Goal: Task Accomplishment & Management: Use online tool/utility

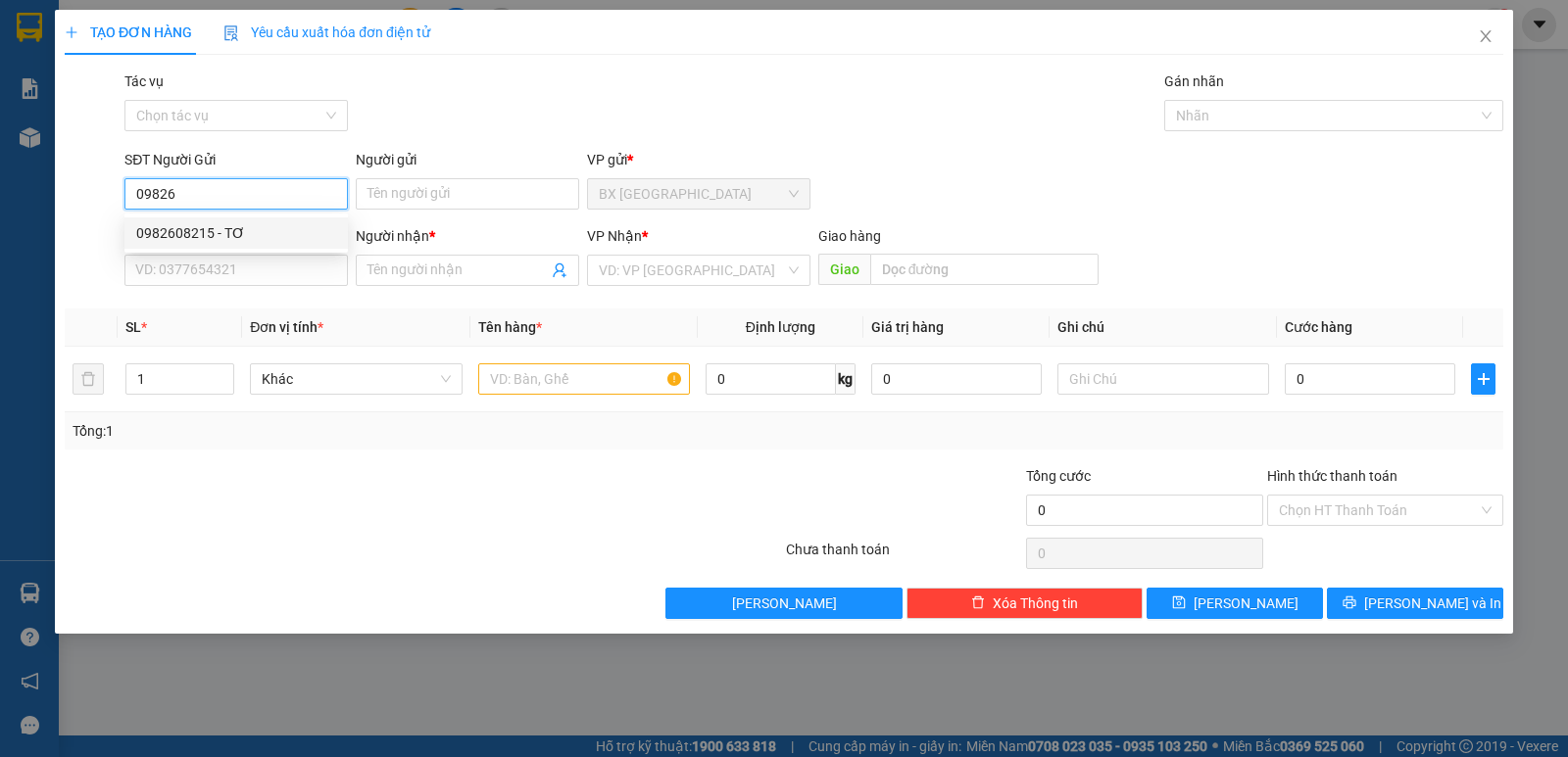
click at [193, 229] on div "0982608215 - TƠ" at bounding box center [236, 233] width 199 height 22
type input "0982608215"
type input "TƠ"
type input "0909444457"
type input "XUÂN"
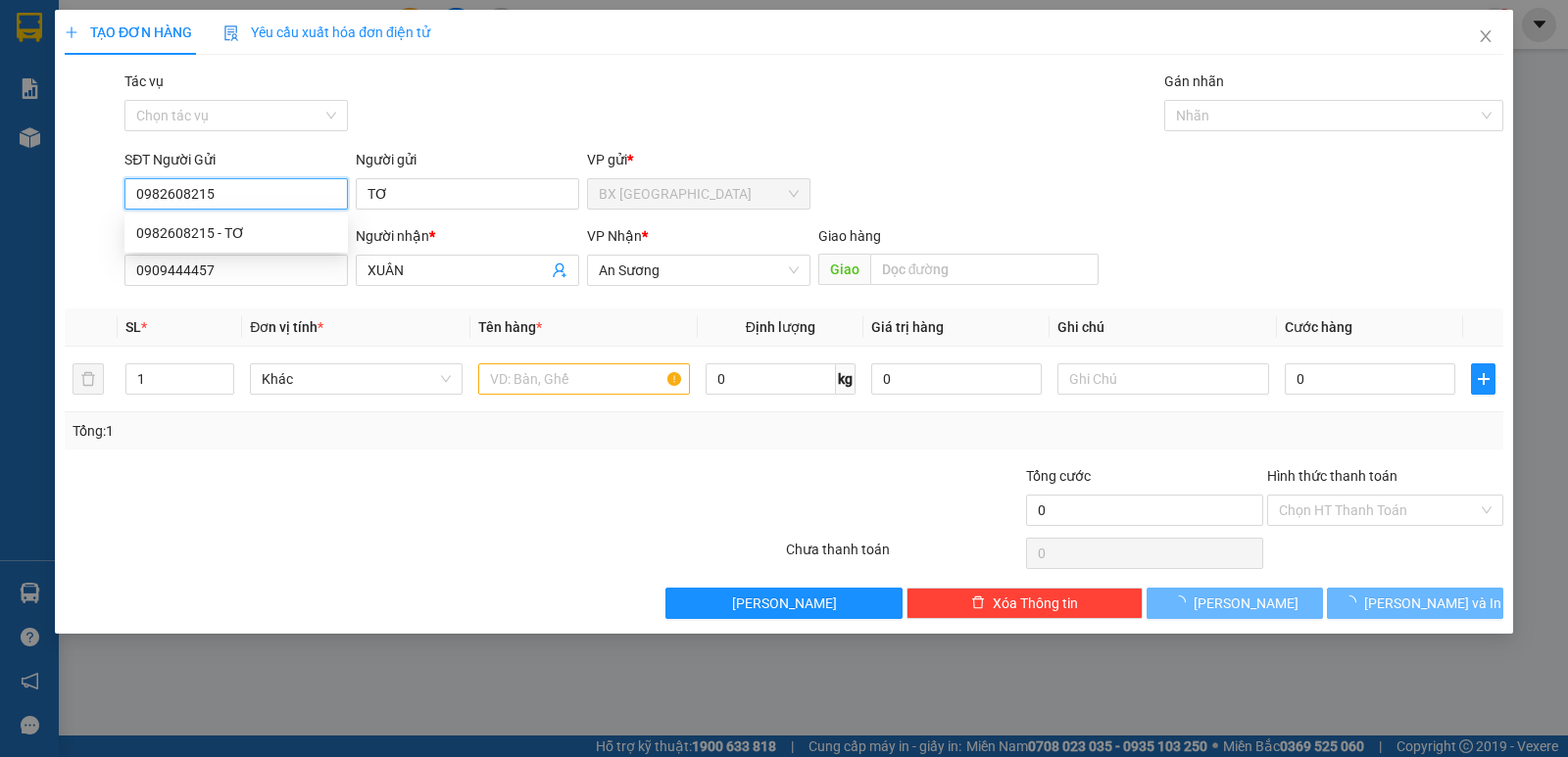
type input "30.000"
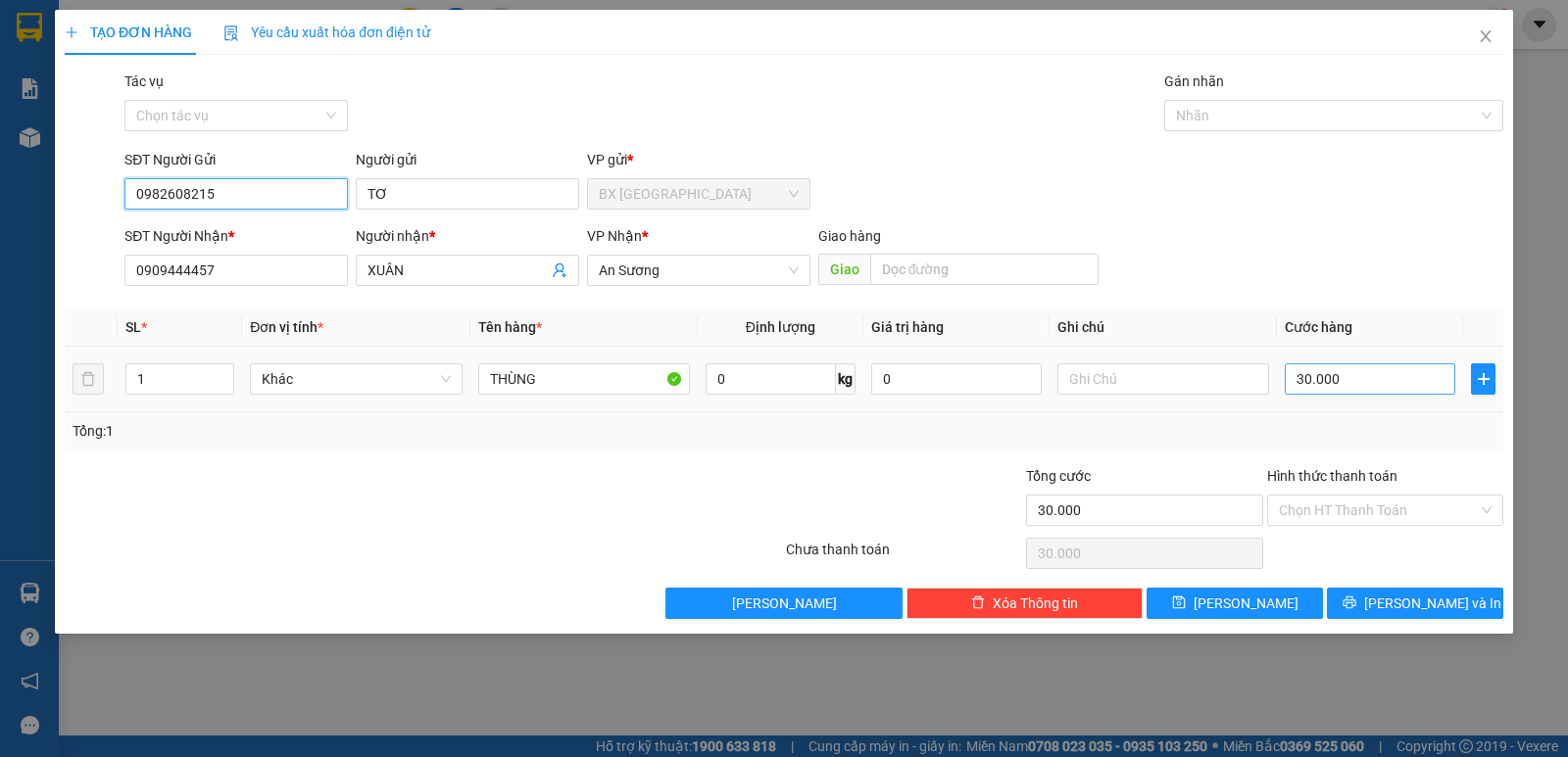
type input "0982608215"
click at [1360, 379] on input "30.000" at bounding box center [1370, 379] width 171 height 31
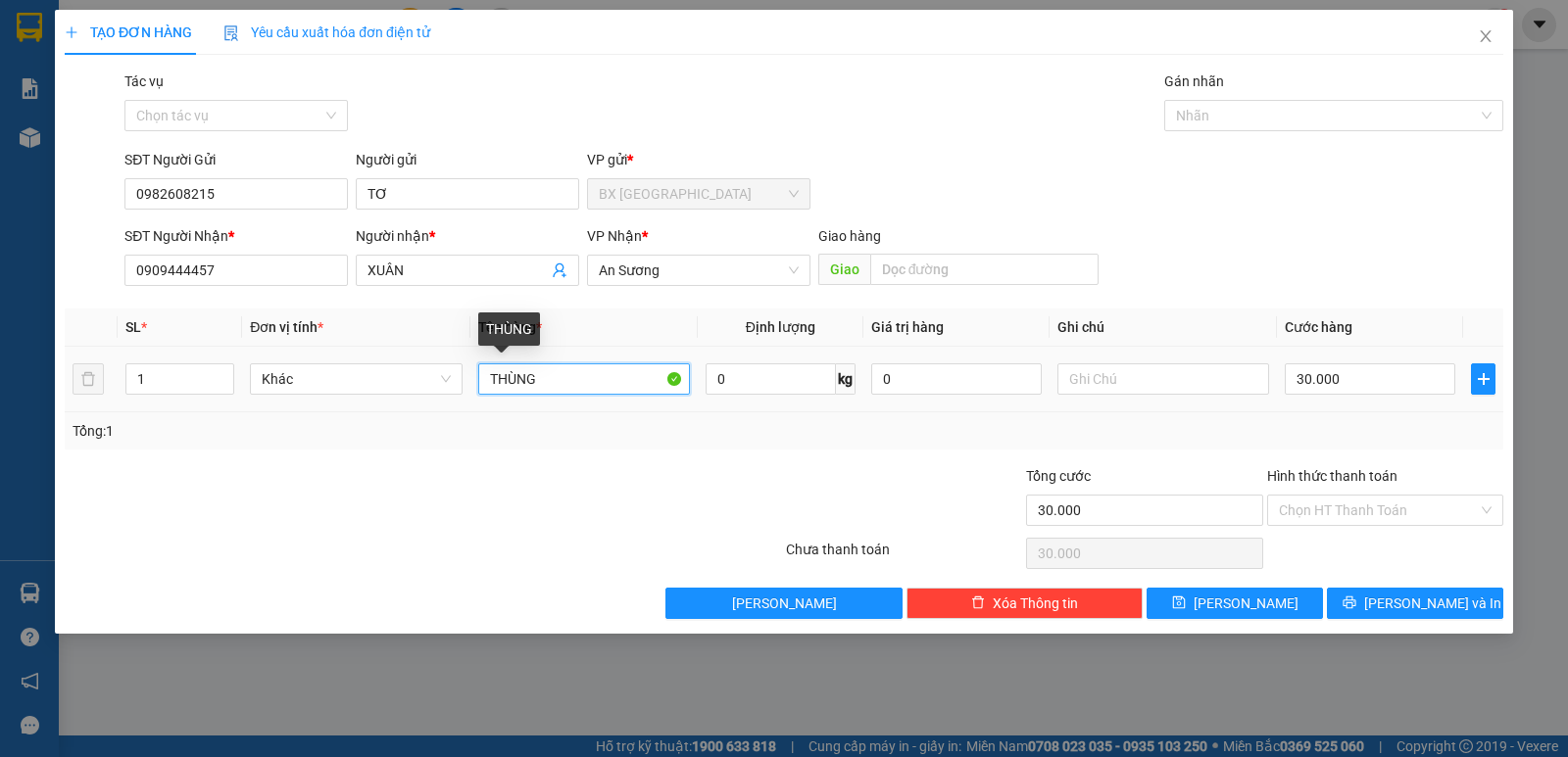
click at [570, 379] on input "THÙNG" at bounding box center [584, 379] width 211 height 31
type input "THÙNG SỮA CHUA"
click at [1340, 303] on div "Transit Pickup Surcharge Ids Transit Deliver Surcharge Ids Transit Deliver Surc…" at bounding box center [784, 345] width 1438 height 548
click at [1350, 514] on input "Hình thức thanh toán" at bounding box center [1377, 511] width 198 height 29
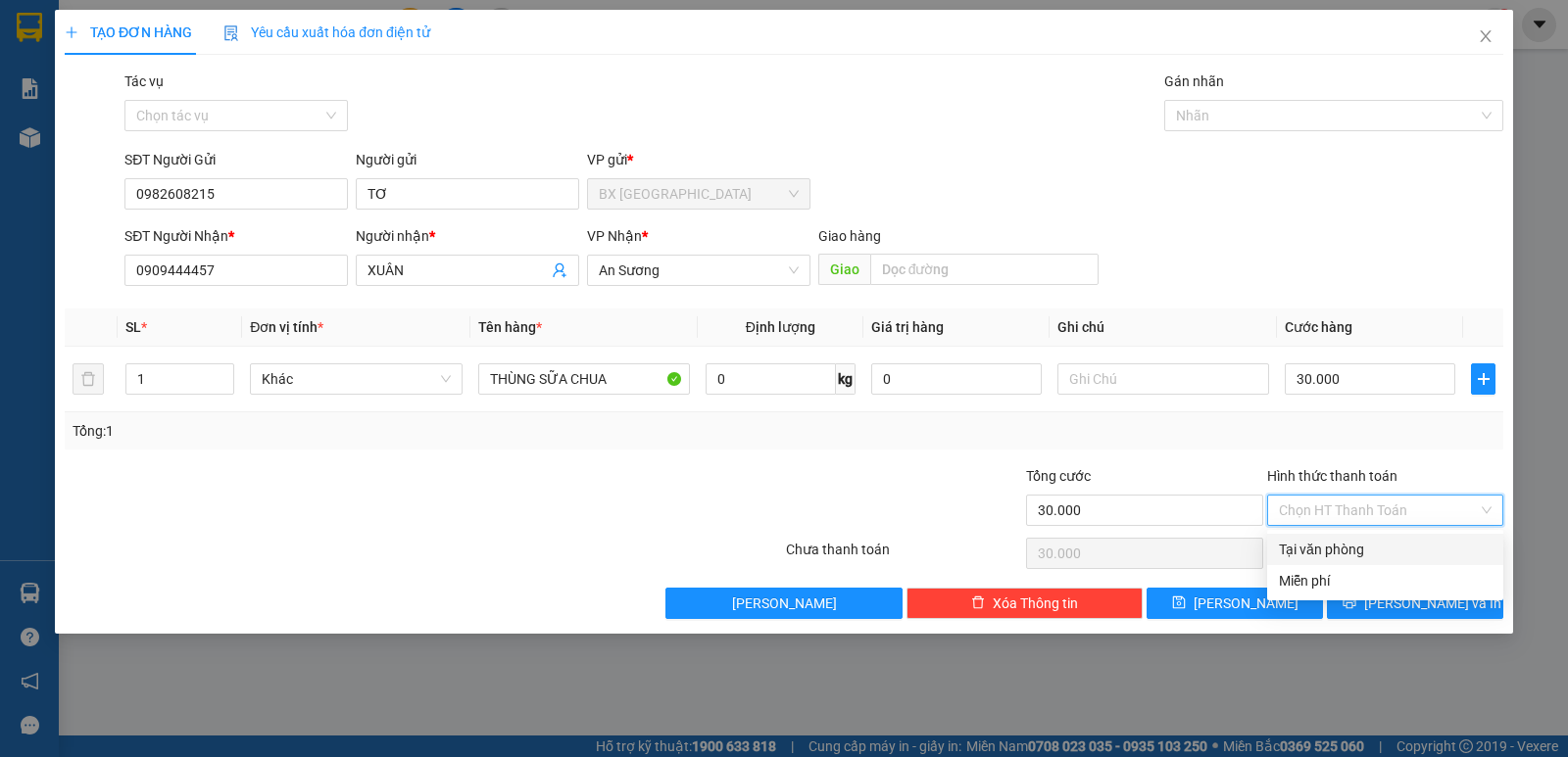
click at [1353, 546] on div "Tại văn phòng" at bounding box center [1384, 549] width 212 height 22
type input "0"
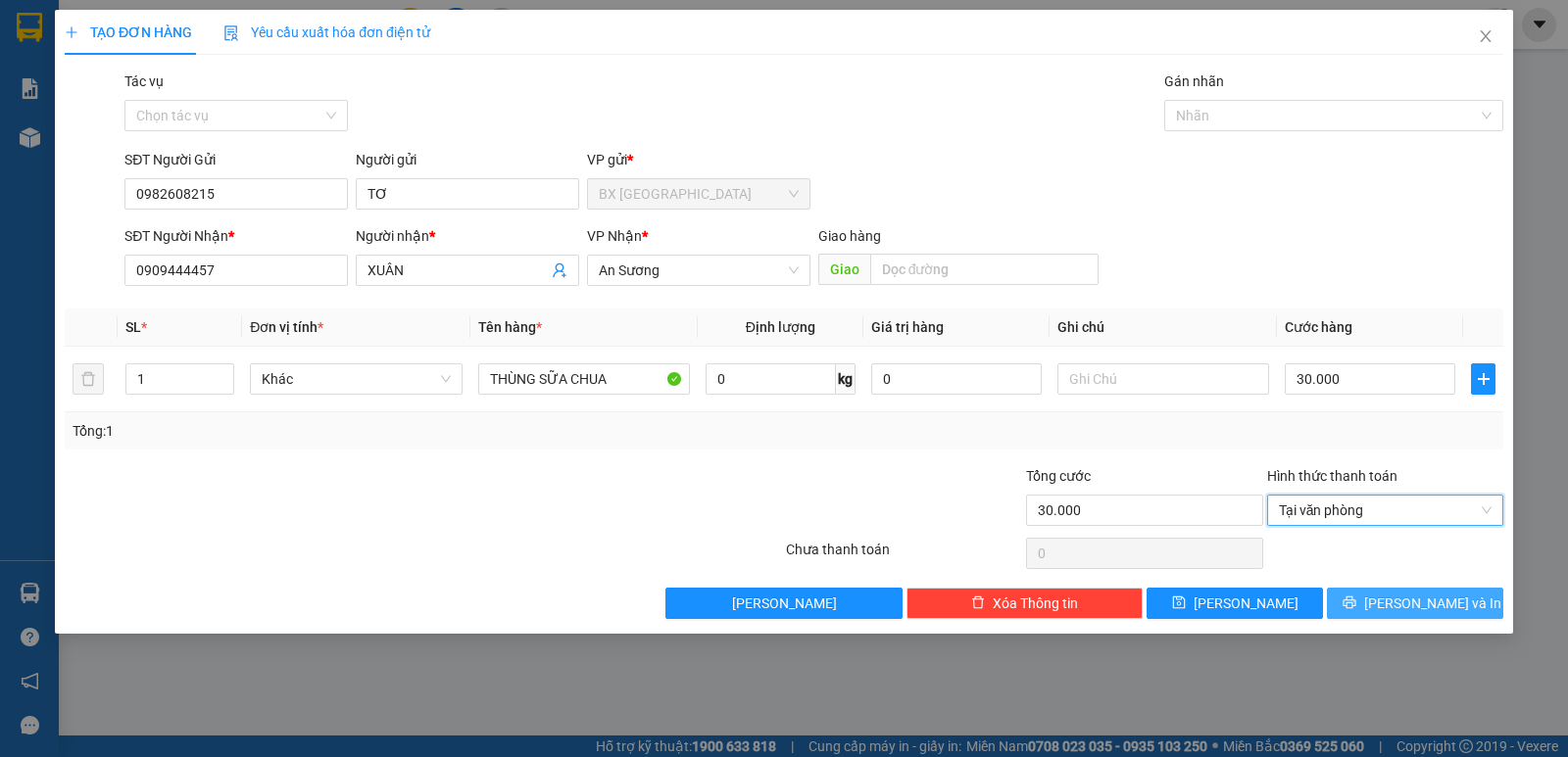
click at [1424, 601] on span "[PERSON_NAME] và In" at bounding box center [1432, 603] width 138 height 22
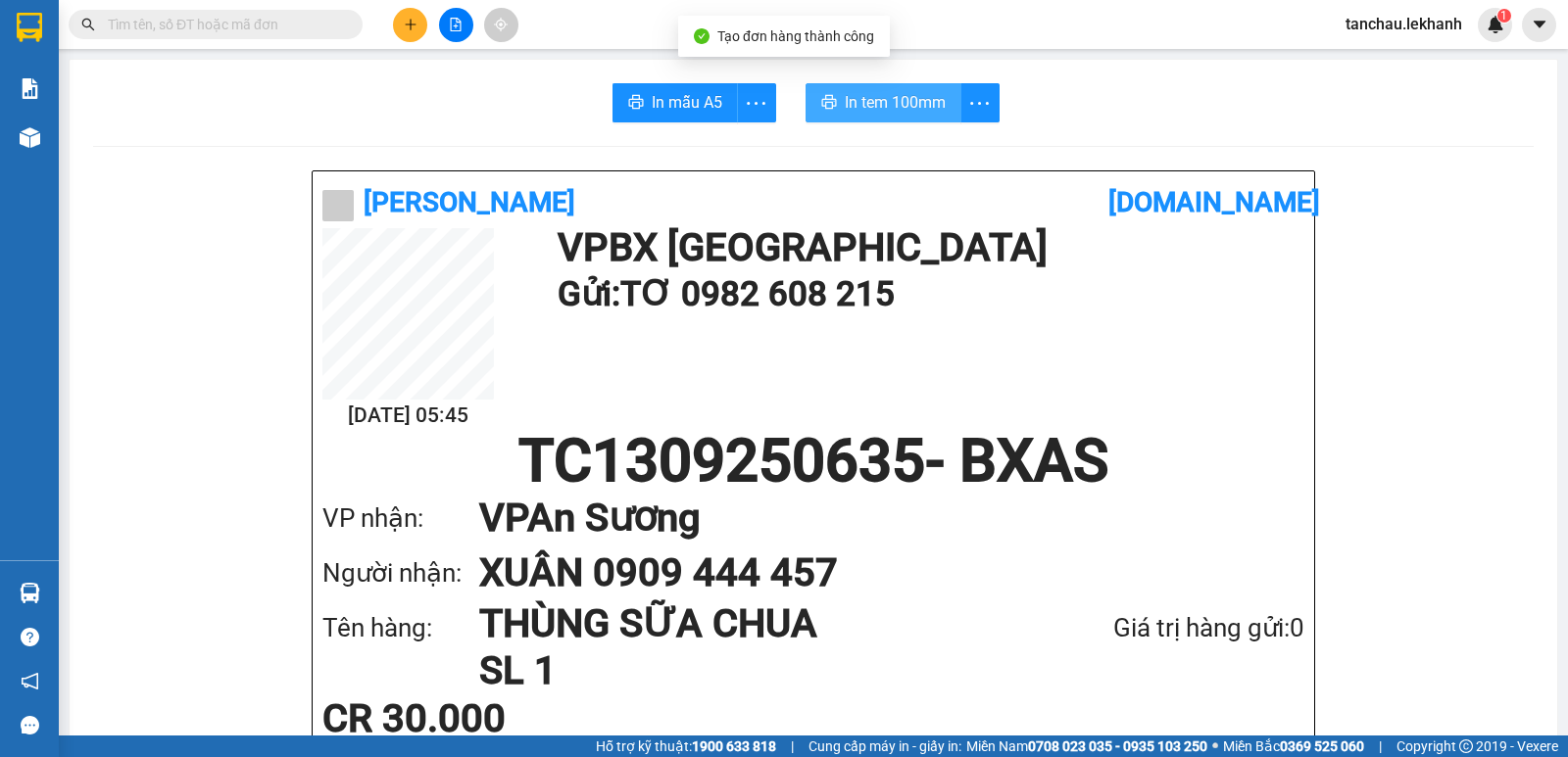
click at [914, 100] on span "In tem 100mm" at bounding box center [895, 102] width 101 height 25
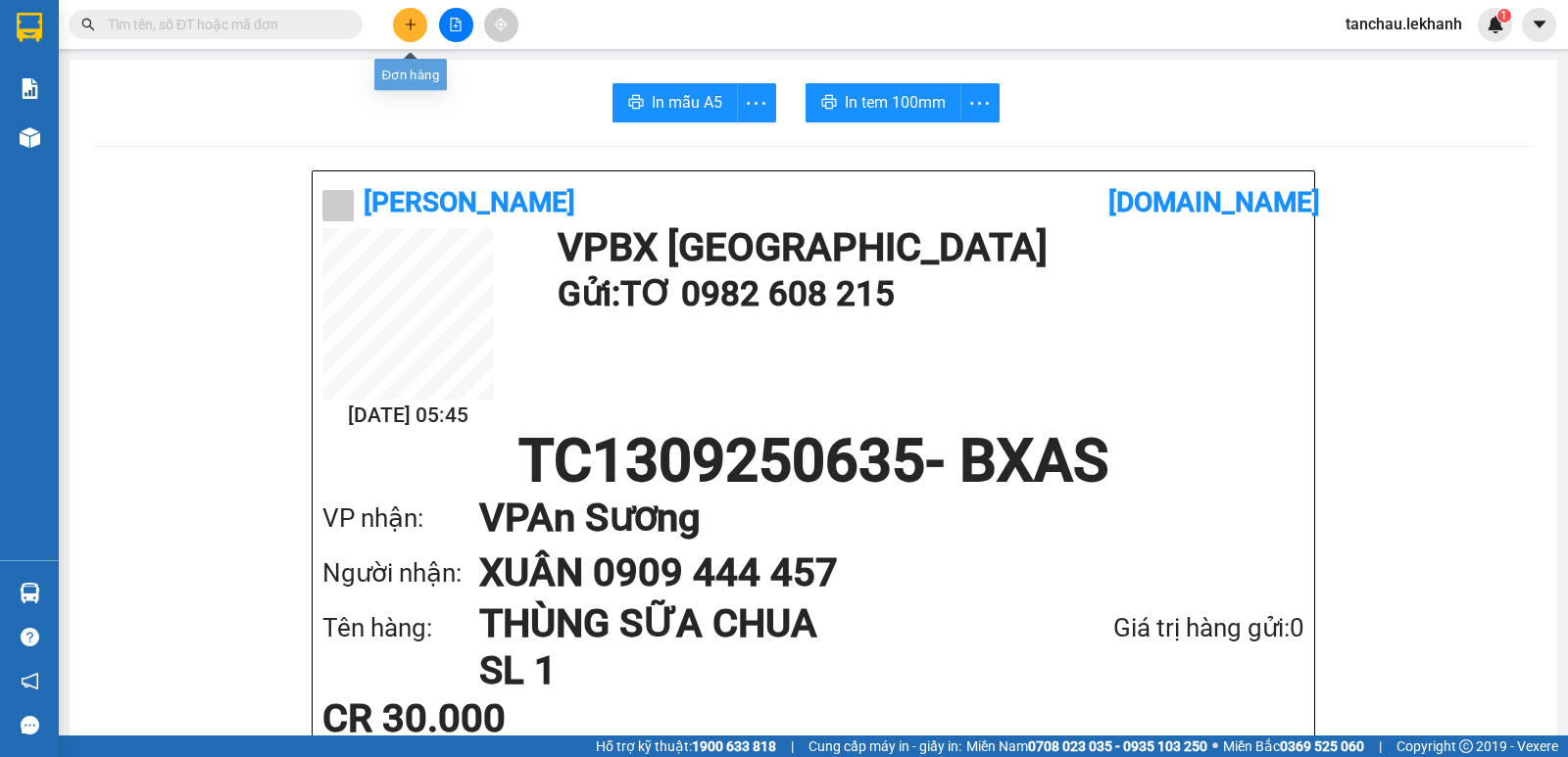
click at [402, 27] on button at bounding box center [410, 25] width 34 height 34
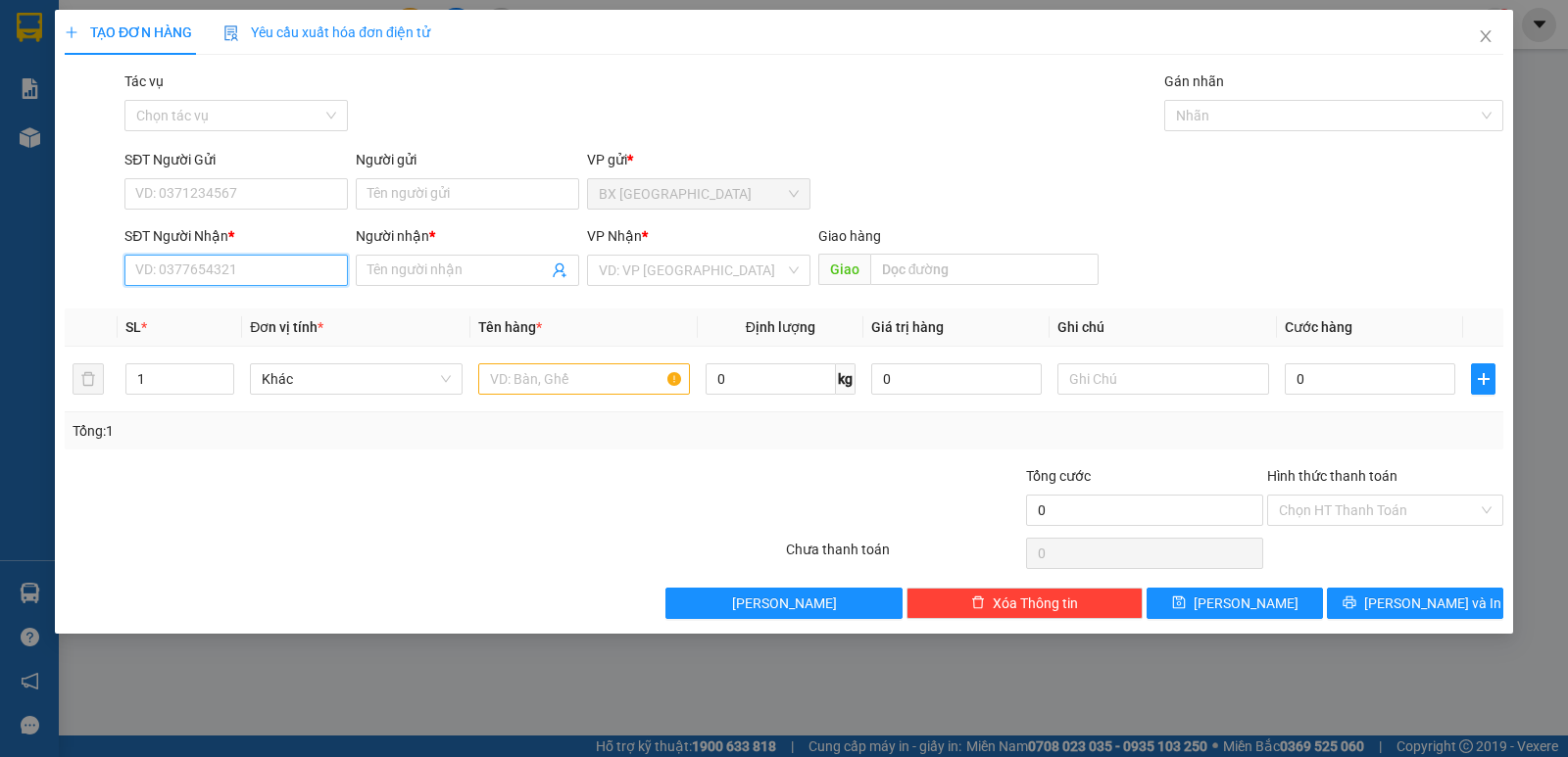
click at [203, 266] on input "SĐT Người Nhận *" at bounding box center [236, 270] width 223 height 31
type input "0974974356"
click at [282, 311] on div "0974974356 - PHƯƠNG" at bounding box center [236, 309] width 199 height 22
type input "PHƯƠNG"
type input "40.000"
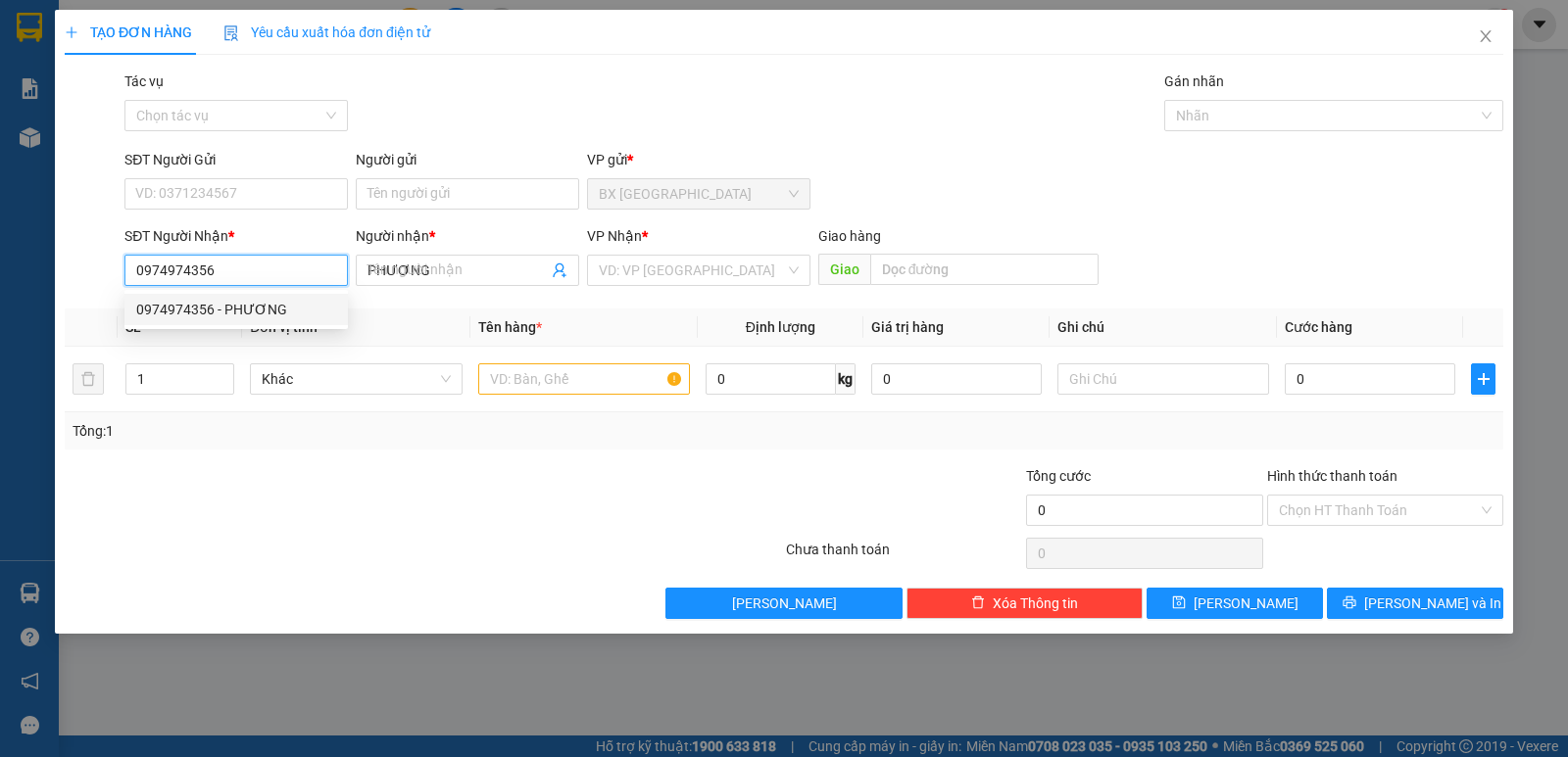
type input "40.000"
type input "0974974356"
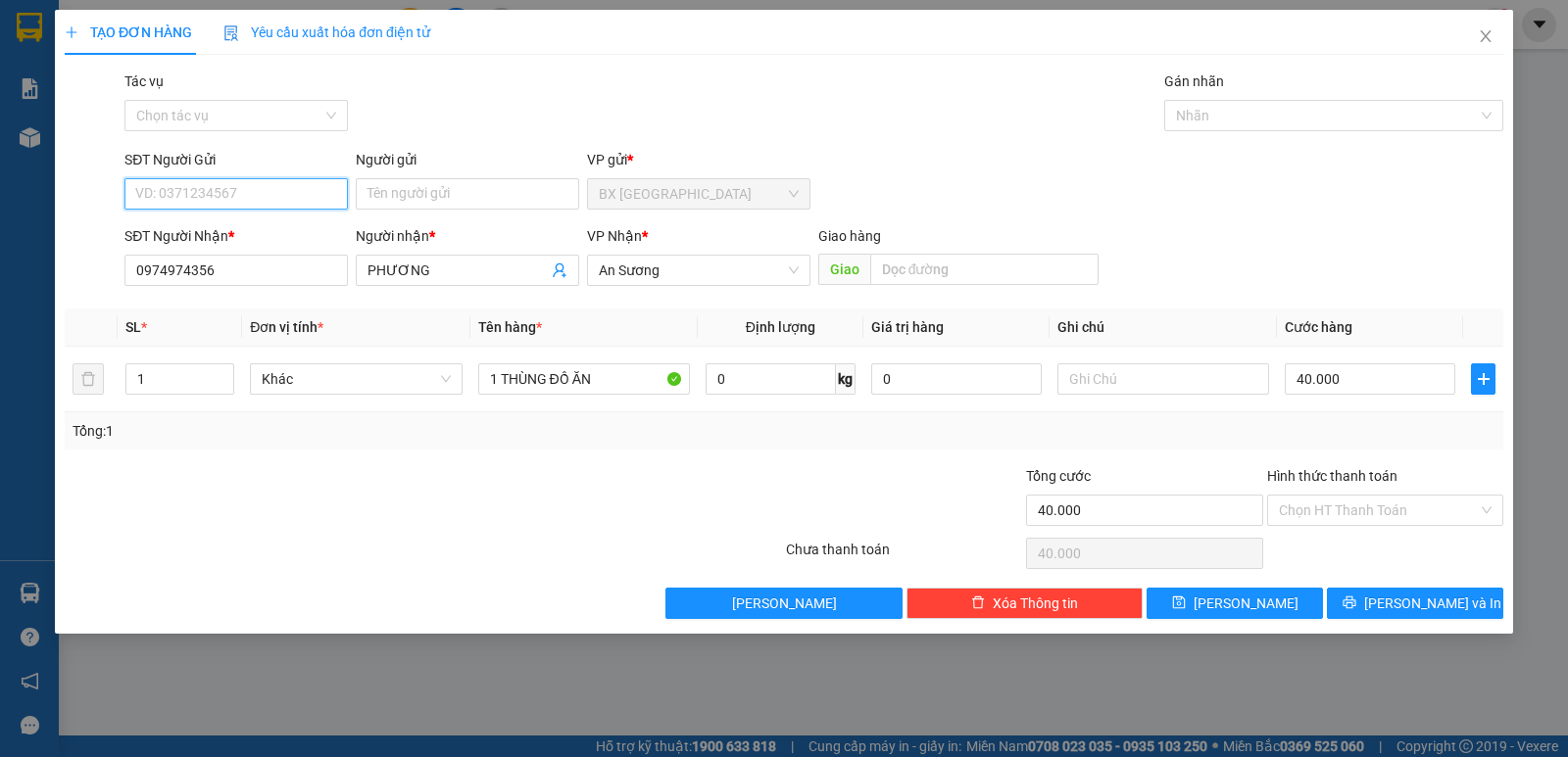
click at [278, 189] on input "SĐT Người Gửi" at bounding box center [236, 193] width 223 height 31
click at [245, 237] on div "0395003986 - THANH" at bounding box center [236, 233] width 199 height 22
type input "0395003986"
type input "THANH"
click at [1348, 502] on input "Hình thức thanh toán" at bounding box center [1377, 511] width 198 height 29
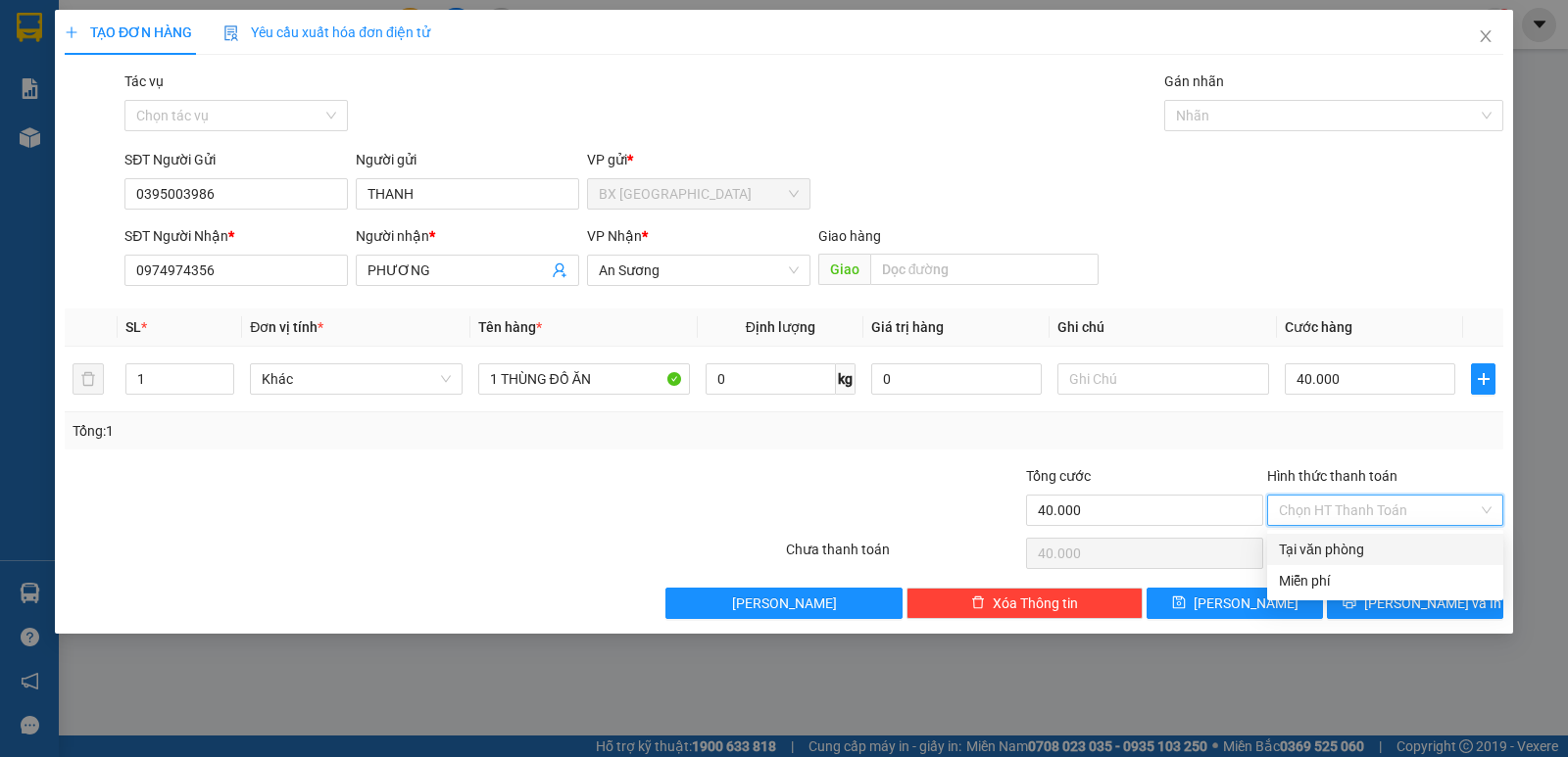
click at [1320, 537] on div "Tại văn phòng" at bounding box center [1384, 549] width 236 height 31
type input "0"
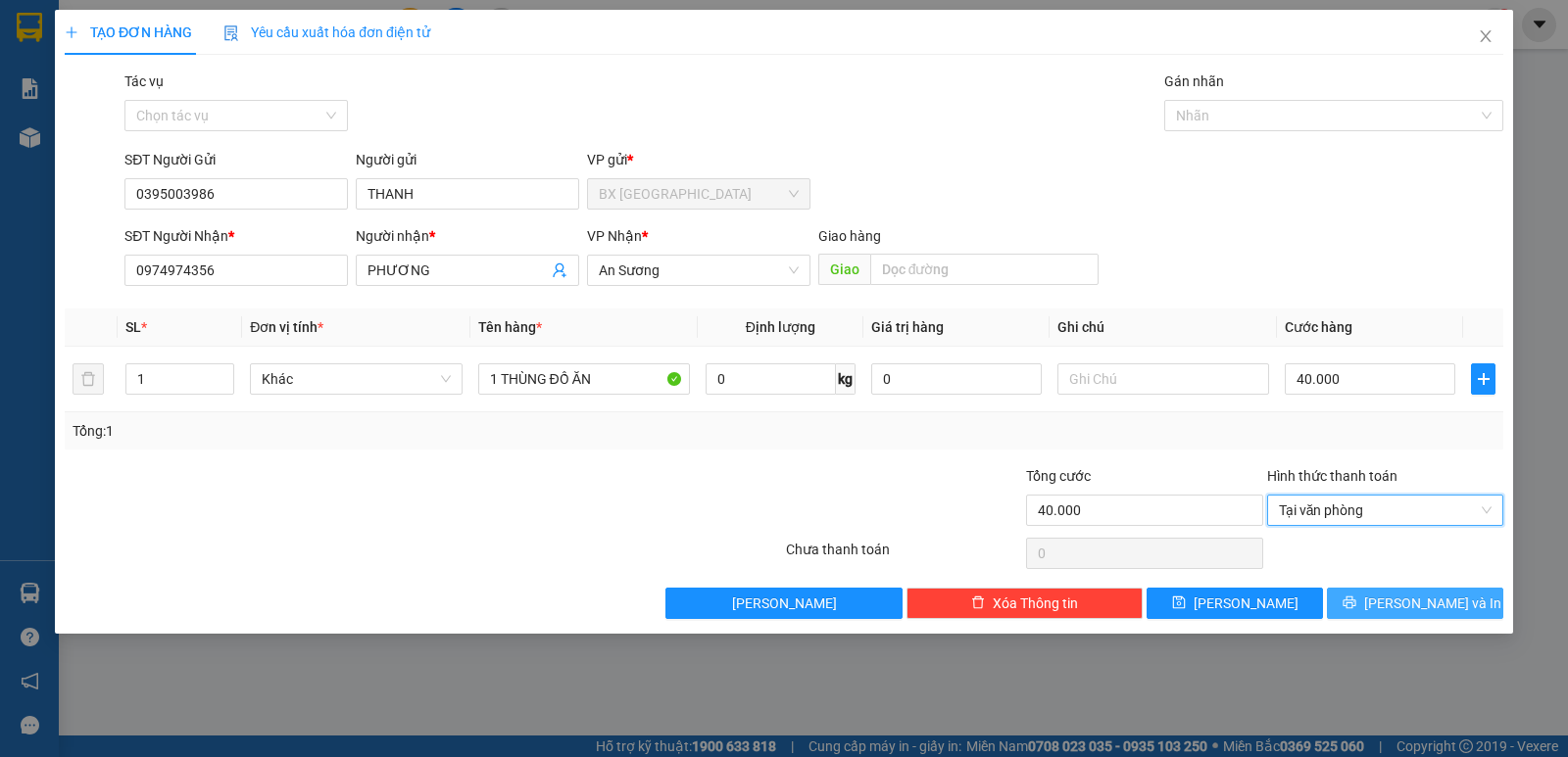
click at [1403, 614] on button "[PERSON_NAME] và In" at bounding box center [1414, 603] width 176 height 31
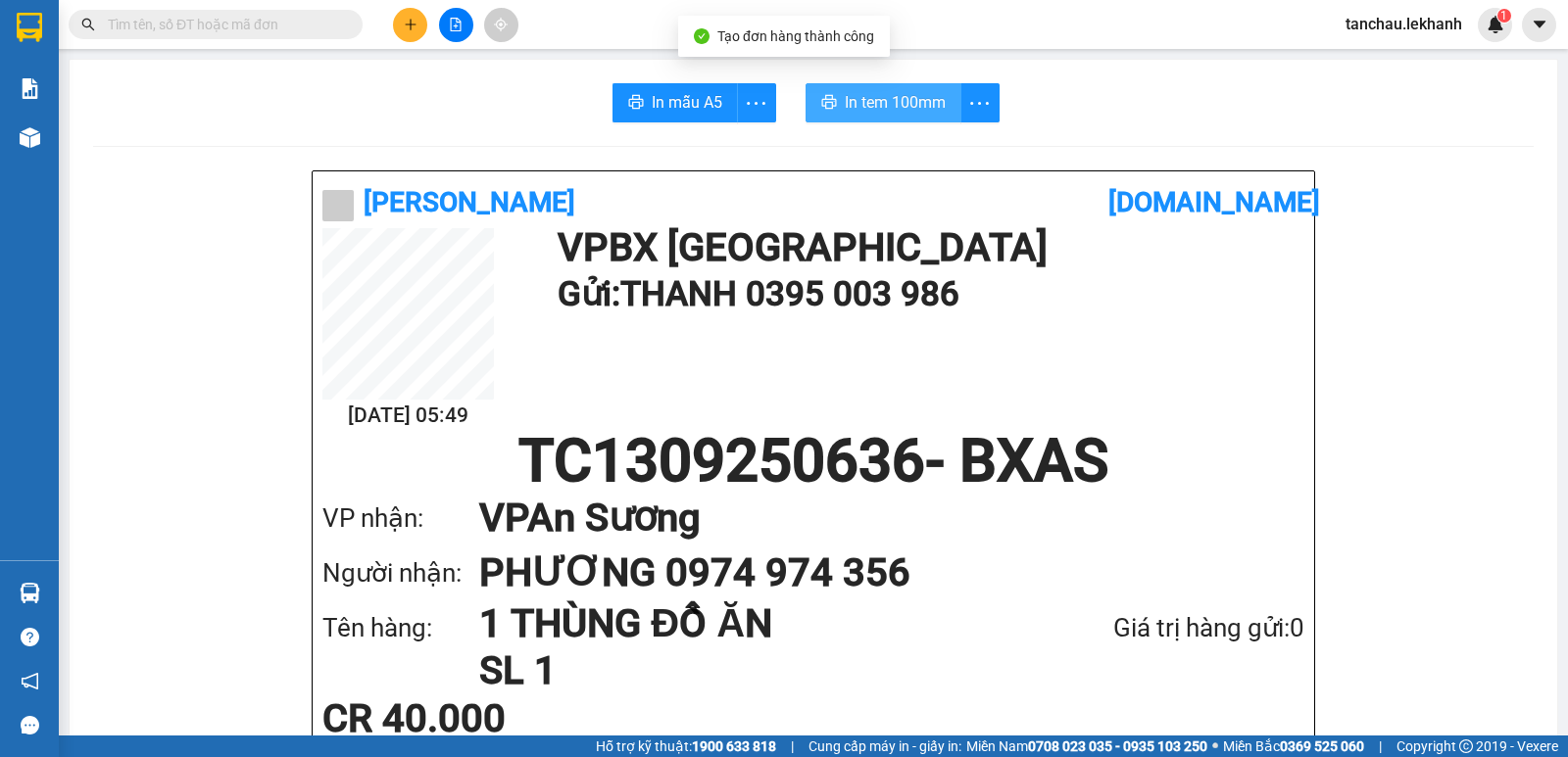
click at [891, 114] on span "In tem 100mm" at bounding box center [895, 102] width 101 height 25
